Goal: Transaction & Acquisition: Register for event/course

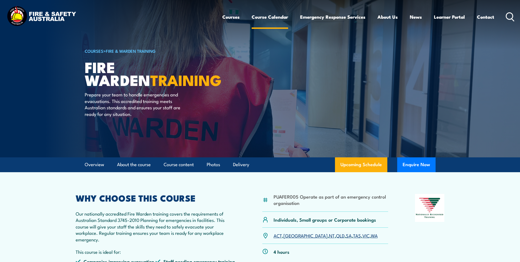
click at [274, 19] on link "Course Calendar" at bounding box center [270, 17] width 36 height 15
click at [336, 236] on link "QLD" at bounding box center [340, 235] width 8 height 7
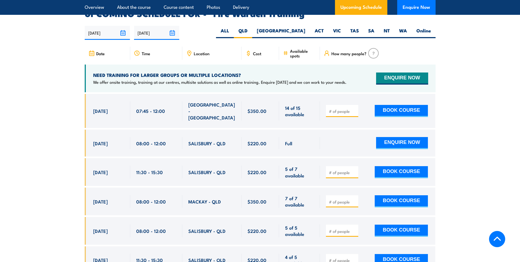
scroll to position [1020, 0]
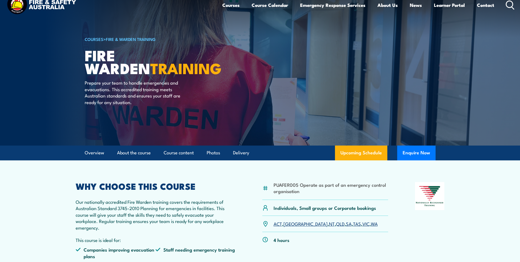
scroll to position [0, 0]
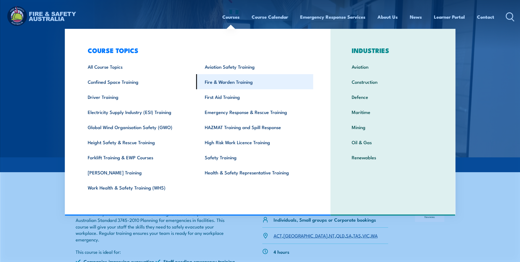
click at [228, 81] on link "Fire & Warden Training" at bounding box center [254, 81] width 117 height 15
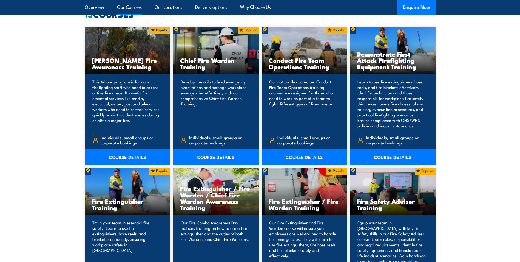
scroll to position [439, 0]
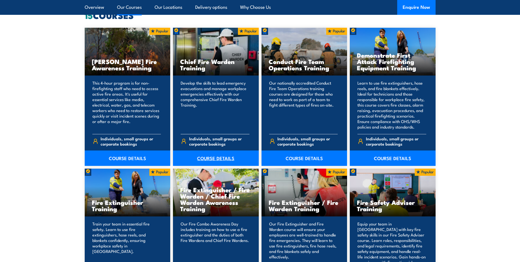
click at [209, 160] on link "COURSE DETAILS" at bounding box center [216, 157] width 86 height 15
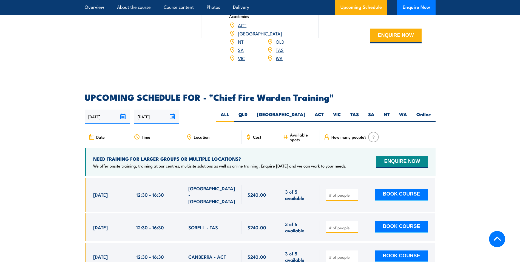
scroll to position [932, 0]
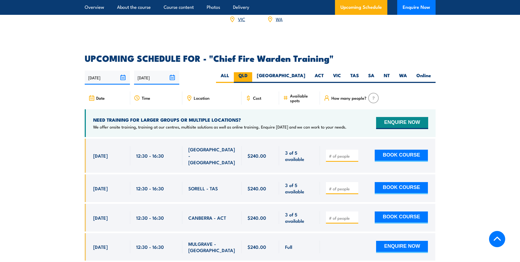
click at [252, 72] on label "QLD" at bounding box center [243, 77] width 18 height 11
click at [251, 72] on input "QLD" at bounding box center [250, 74] width 4 height 4
radio input "true"
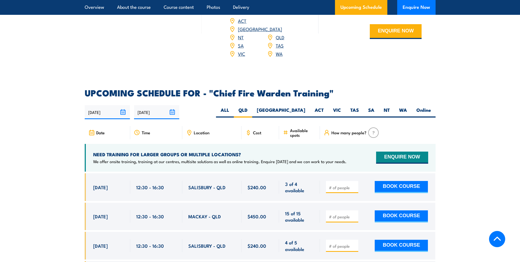
scroll to position [896, 0]
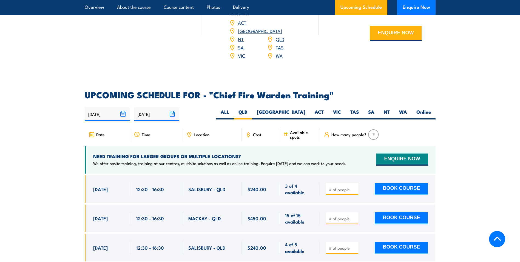
click at [270, 160] on p "We offer onsite training, training at our centres, multisite solutions as well …" at bounding box center [219, 162] width 253 height 5
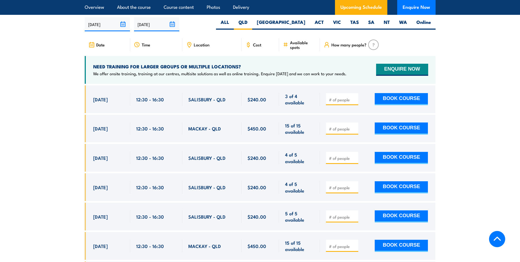
scroll to position [923, 0]
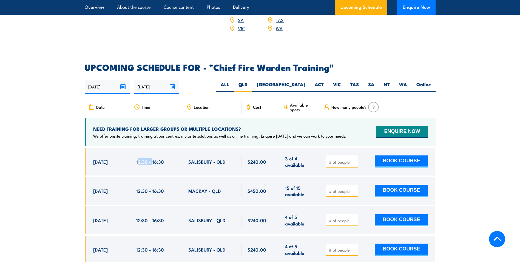
drag, startPoint x: 138, startPoint y: 152, endPoint x: 152, endPoint y: 152, distance: 13.2
click at [152, 158] on span "12:30 - 16:30" at bounding box center [150, 161] width 28 height 6
click at [348, 159] on input "number" at bounding box center [342, 161] width 27 height 5
click at [386, 155] on button "BOOK COURSE" at bounding box center [401, 161] width 53 height 12
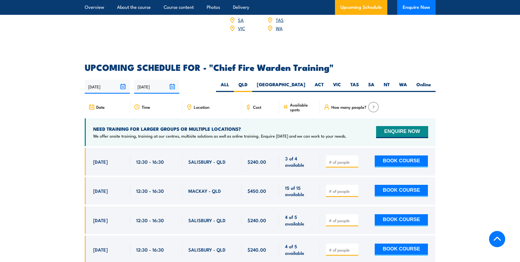
click at [336, 159] on input "number" at bounding box center [342, 161] width 27 height 5
type input "1"
click at [397, 155] on button "BOOK COURSE" at bounding box center [401, 161] width 53 height 12
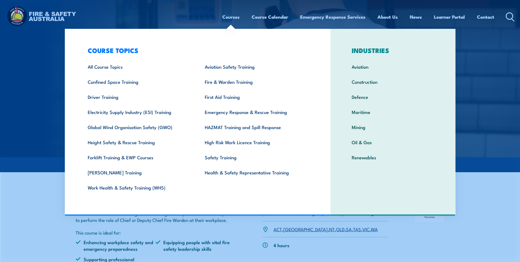
click at [229, 17] on link "Courses" at bounding box center [230, 17] width 17 height 15
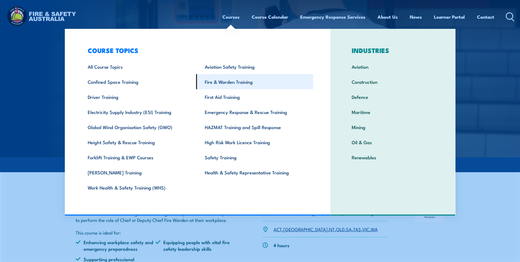
click at [220, 82] on link "Fire & Warden Training" at bounding box center [254, 81] width 117 height 15
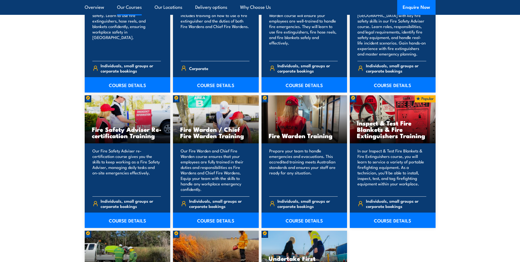
scroll to position [658, 0]
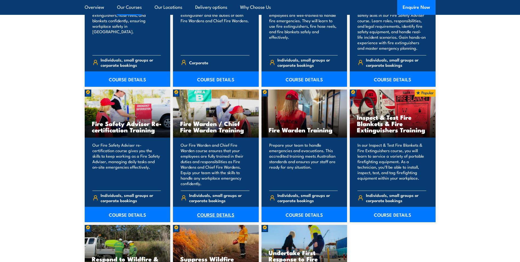
click at [213, 216] on link "COURSE DETAILS" at bounding box center [216, 213] width 86 height 15
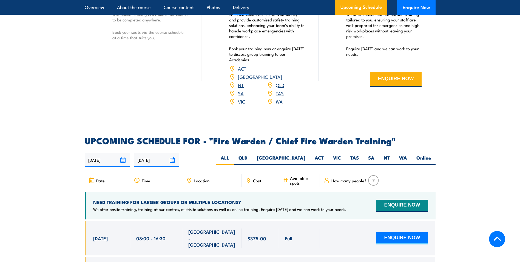
scroll to position [850, 0]
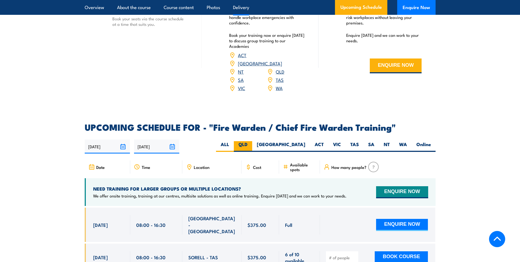
click at [252, 144] on label "QLD" at bounding box center [243, 146] width 18 height 11
click at [251, 144] on input "QLD" at bounding box center [250, 143] width 4 height 4
radio input "true"
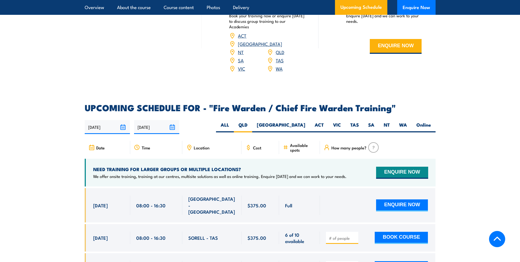
scroll to position [932, 0]
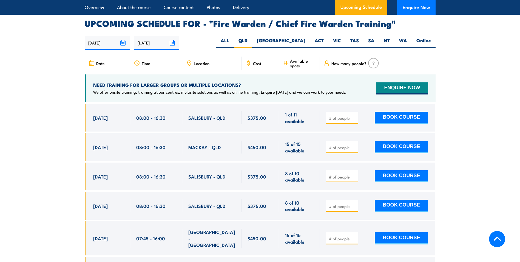
scroll to position [971, 0]
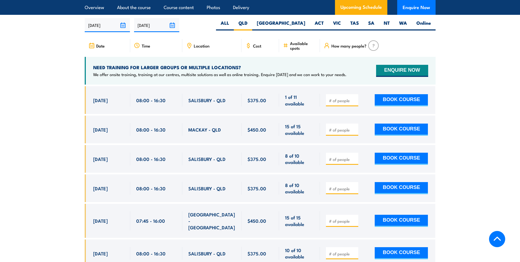
click at [288, 97] on span "1 of 11 available" at bounding box center [299, 99] width 29 height 13
click at [338, 98] on input "number" at bounding box center [342, 100] width 27 height 5
type input "1"
drag, startPoint x: 102, startPoint y: 188, endPoint x: 113, endPoint y: 187, distance: 10.7
click at [108, 187] on span "[DATE]" at bounding box center [100, 188] width 15 height 6
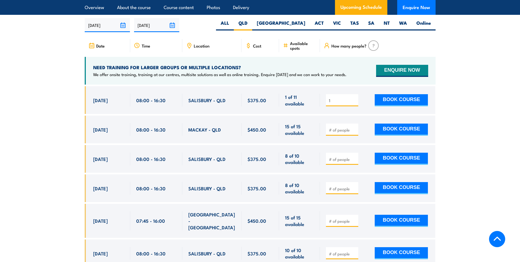
drag, startPoint x: 113, startPoint y: 187, endPoint x: 140, endPoint y: 186, distance: 26.9
click at [140, 186] on span "08:00 - 16:30" at bounding box center [150, 188] width 29 height 6
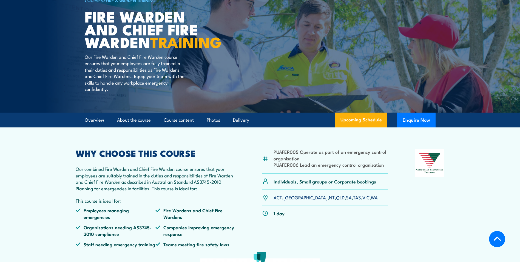
scroll to position [0, 0]
